Goal: Task Accomplishment & Management: Manage account settings

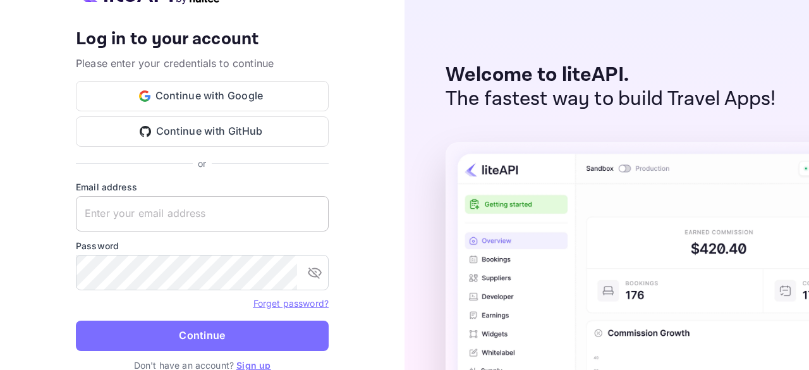
click at [158, 218] on input "text" at bounding box center [202, 213] width 253 height 35
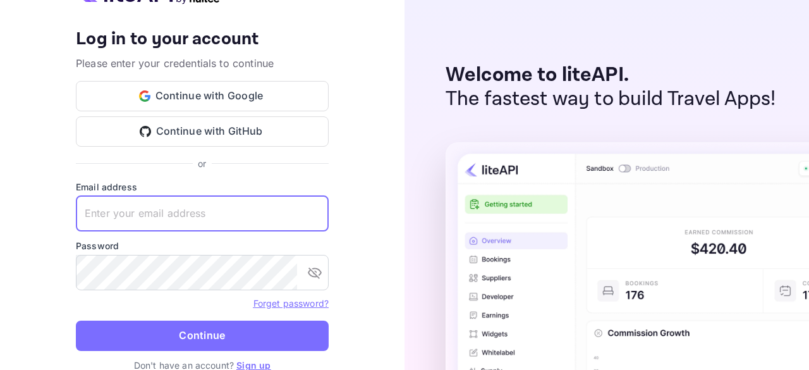
type input "[EMAIL_ADDRESS][DOMAIN_NAME]"
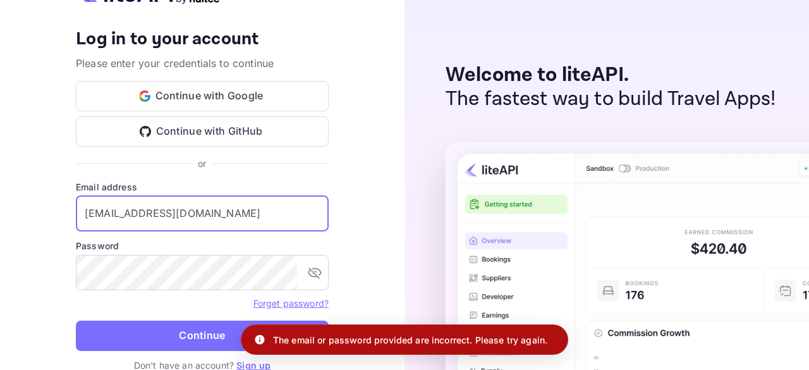
click at [329, 214] on div at bounding box center [329, 214] width 0 height 0
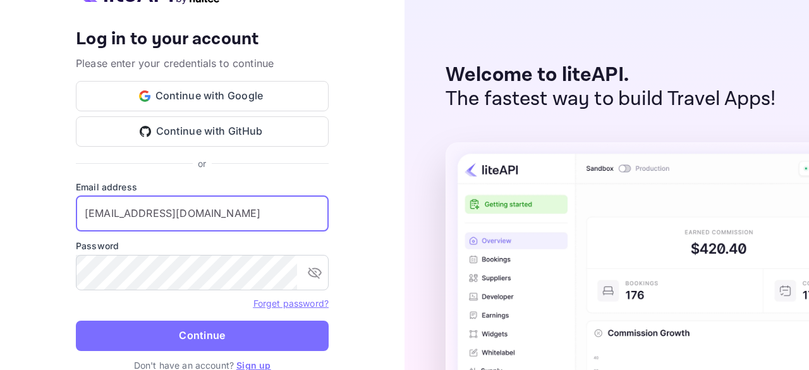
click at [292, 303] on link "Forget password?" at bounding box center [290, 303] width 75 height 11
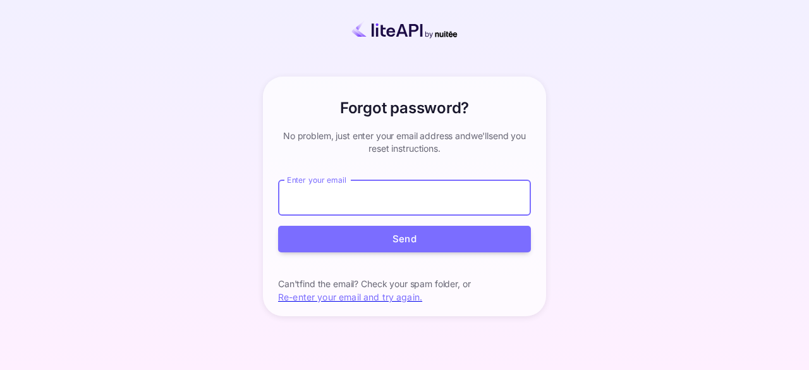
type input "[EMAIL_ADDRESS][DOMAIN_NAME]"
click at [382, 233] on button "Send" at bounding box center [404, 239] width 253 height 27
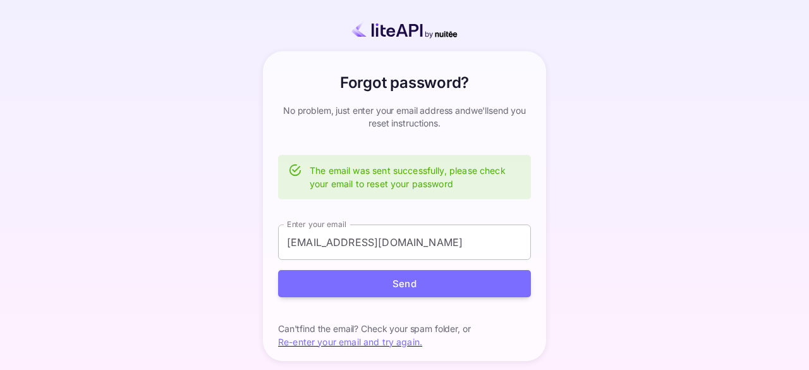
click at [343, 243] on input "[EMAIL_ADDRESS][DOMAIN_NAME]" at bounding box center [404, 241] width 253 height 35
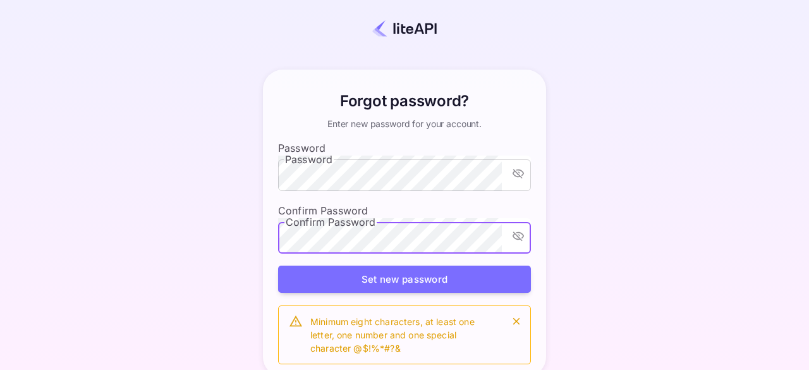
click at [515, 231] on icon "toggle password visibility" at bounding box center [518, 235] width 11 height 9
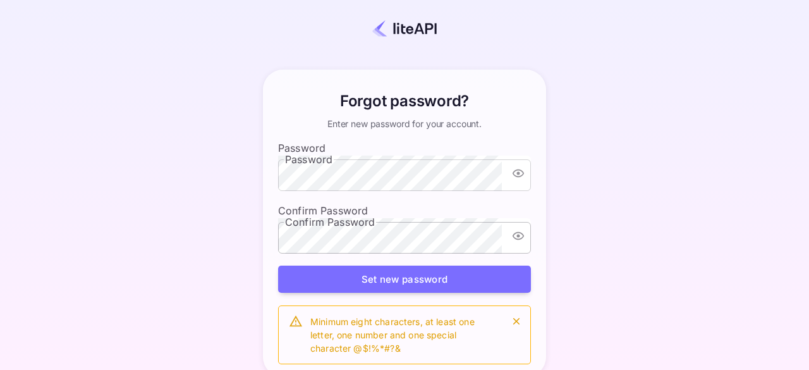
click at [571, 208] on div "Forgot password? Enter new password for your account. Password Password Confirm…" at bounding box center [405, 223] width 698 height 333
click at [399, 266] on button "Set new password" at bounding box center [404, 279] width 253 height 27
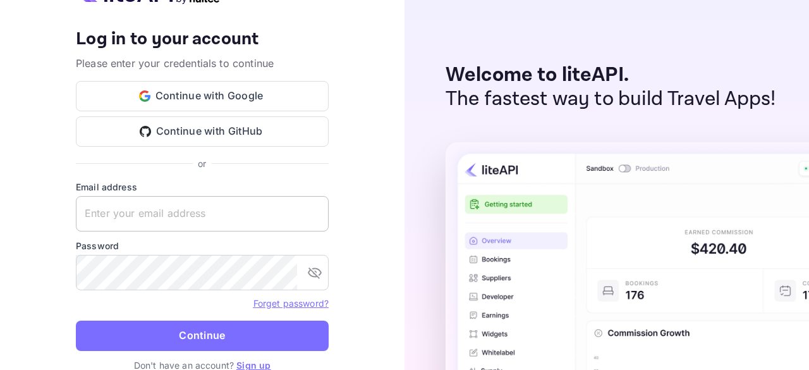
click at [197, 209] on input "text" at bounding box center [202, 213] width 253 height 35
type input "[EMAIL_ADDRESS][DOMAIN_NAME]"
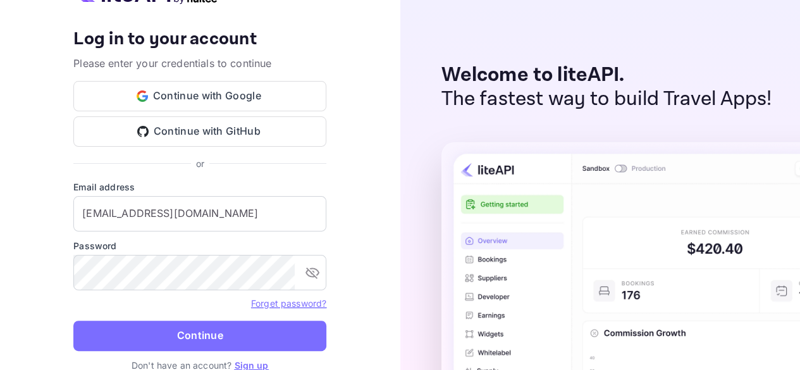
click at [351, 242] on div "Your account has been created successfully, a confirmation link has been sent t…" at bounding box center [200, 185] width 400 height 370
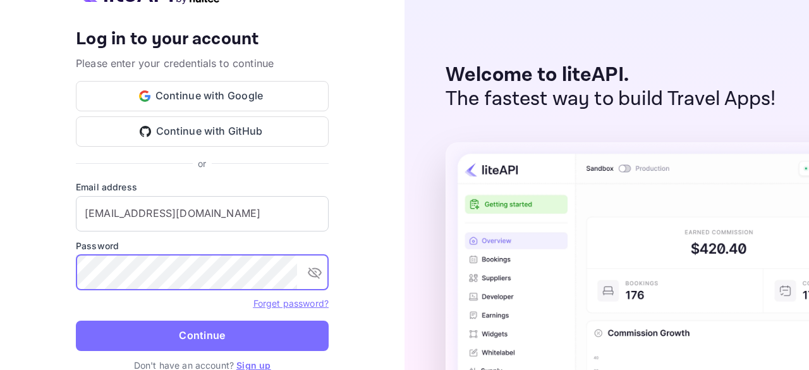
click at [315, 272] on icon "toggle password visibility" at bounding box center [314, 272] width 15 height 15
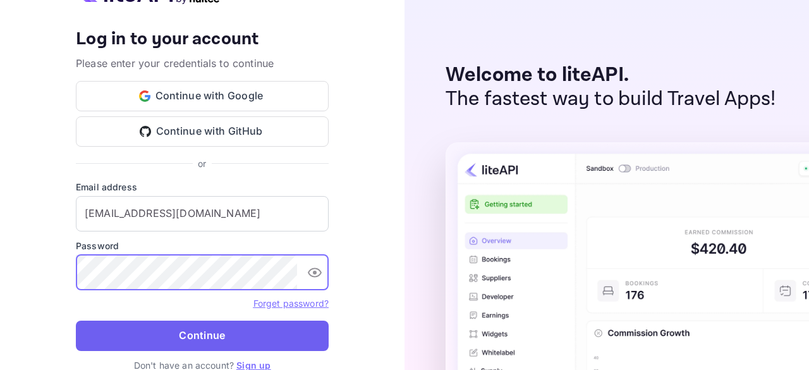
click at [173, 327] on button "Continue" at bounding box center [202, 336] width 253 height 30
